Goal: Book appointment/travel/reservation

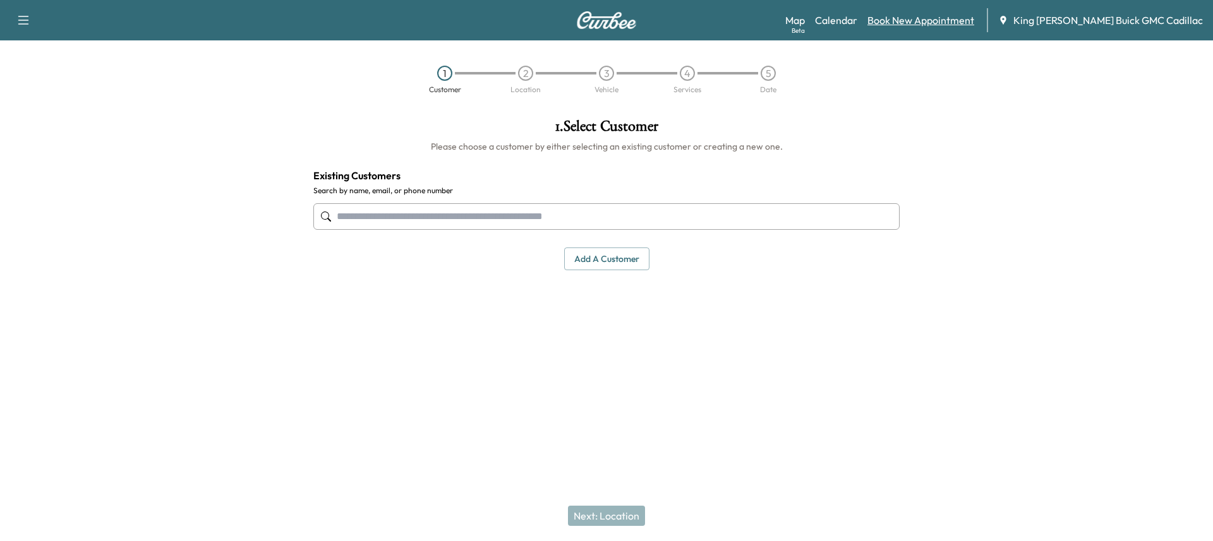
click at [922, 14] on link "Book New Appointment" at bounding box center [920, 20] width 107 height 15
click at [857, 20] on link "Calendar" at bounding box center [836, 20] width 42 height 15
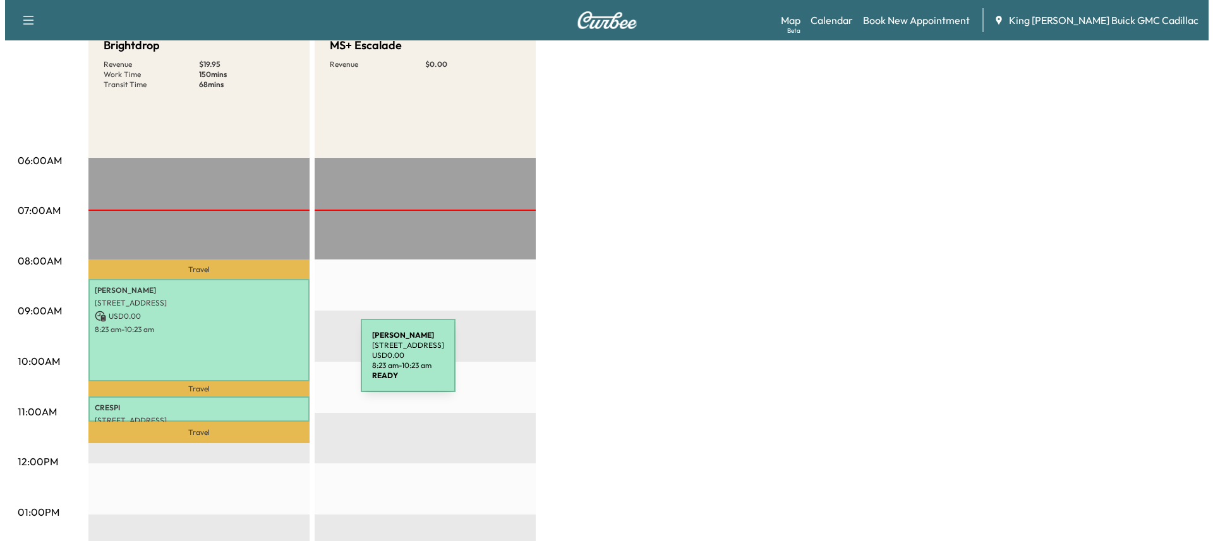
scroll to position [189, 0]
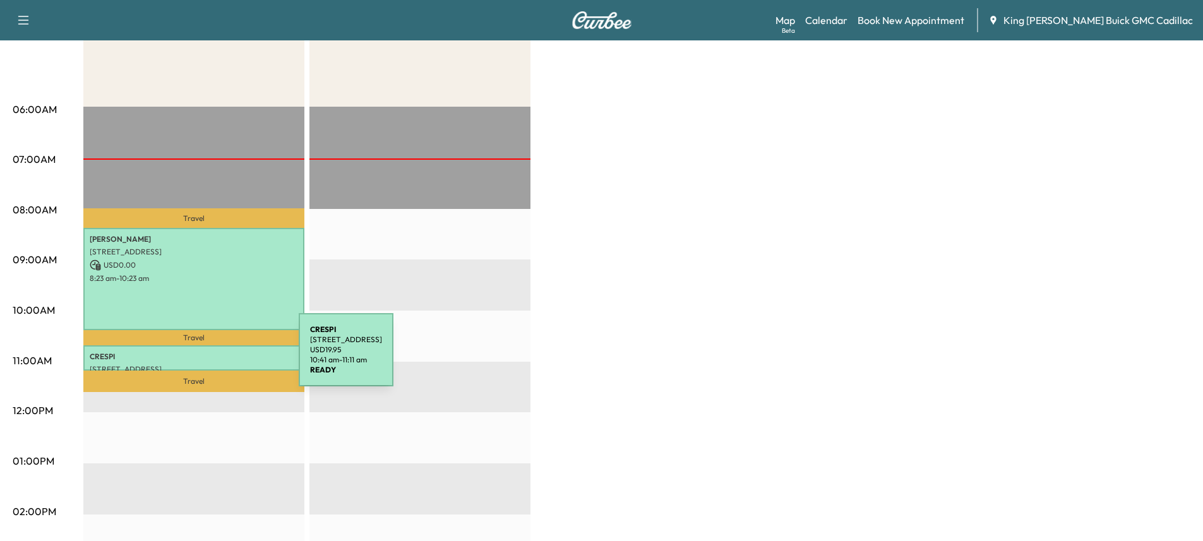
click at [204, 358] on p "CRESPI" at bounding box center [194, 357] width 208 height 10
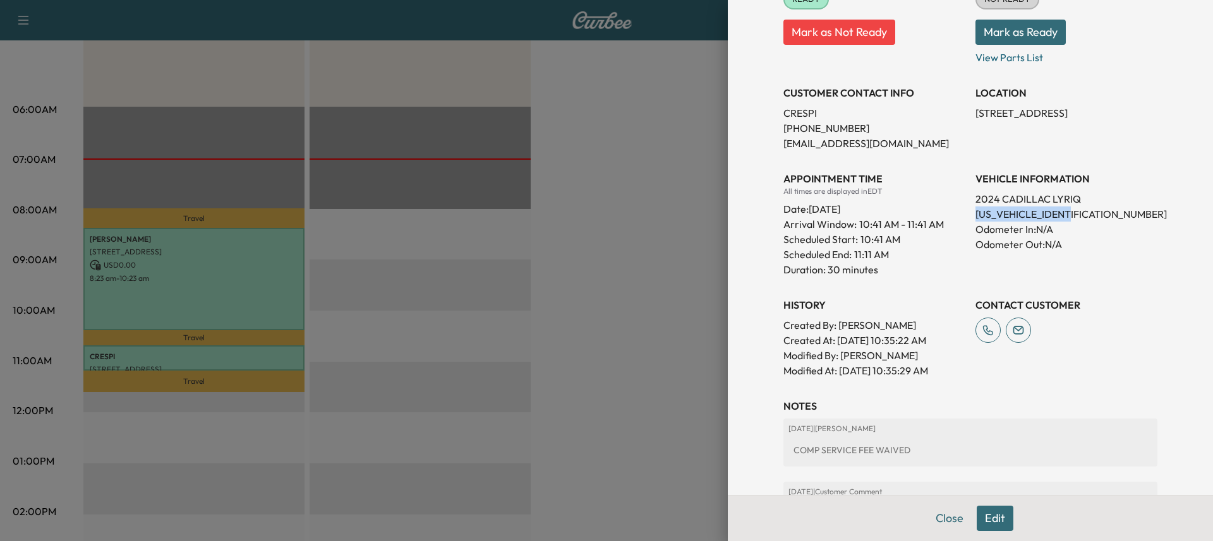
drag, startPoint x: 1063, startPoint y: 210, endPoint x: 966, endPoint y: 215, distance: 96.8
click at [975, 215] on p "[US_VEHICLE_IDENTIFICATION_NUMBER]" at bounding box center [1066, 214] width 182 height 15
copy p "[US_VEHICLE_IDENTIFICATION_NUMBER]"
